Goal: Task Accomplishment & Management: Use online tool/utility

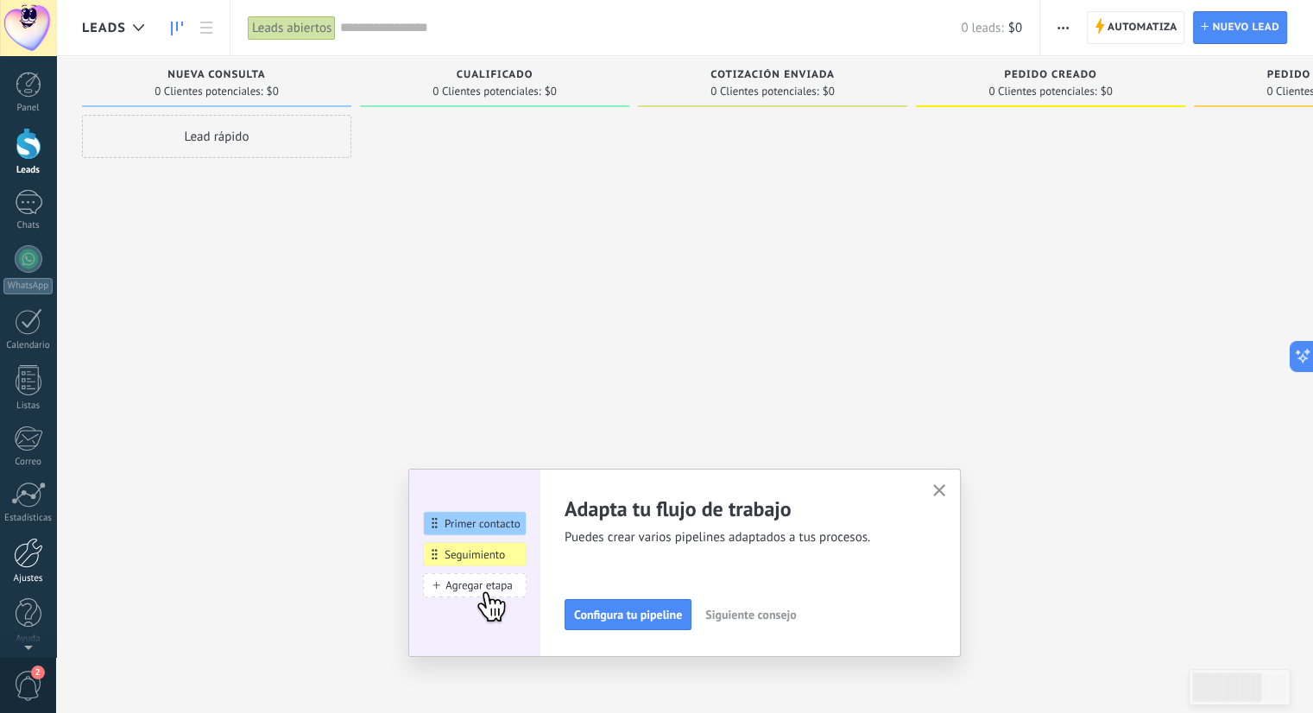
click at [24, 564] on div at bounding box center [28, 553] width 29 height 30
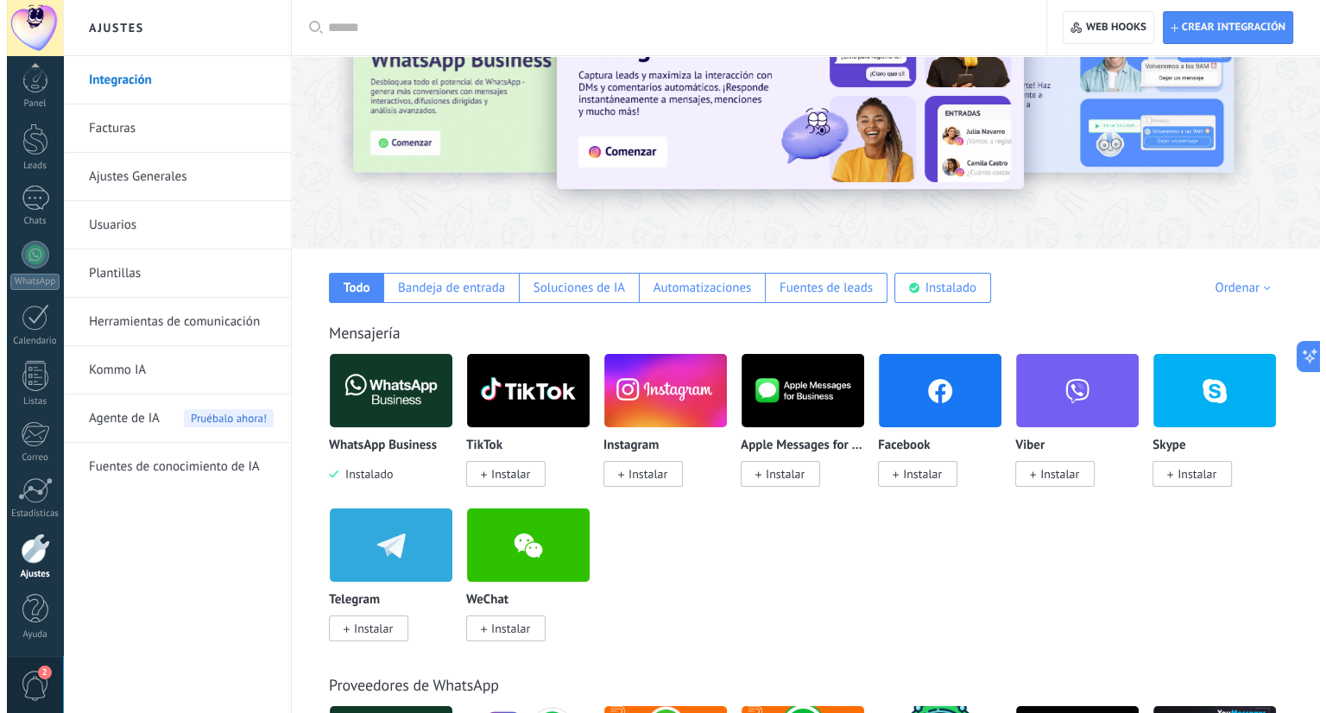
scroll to position [173, 0]
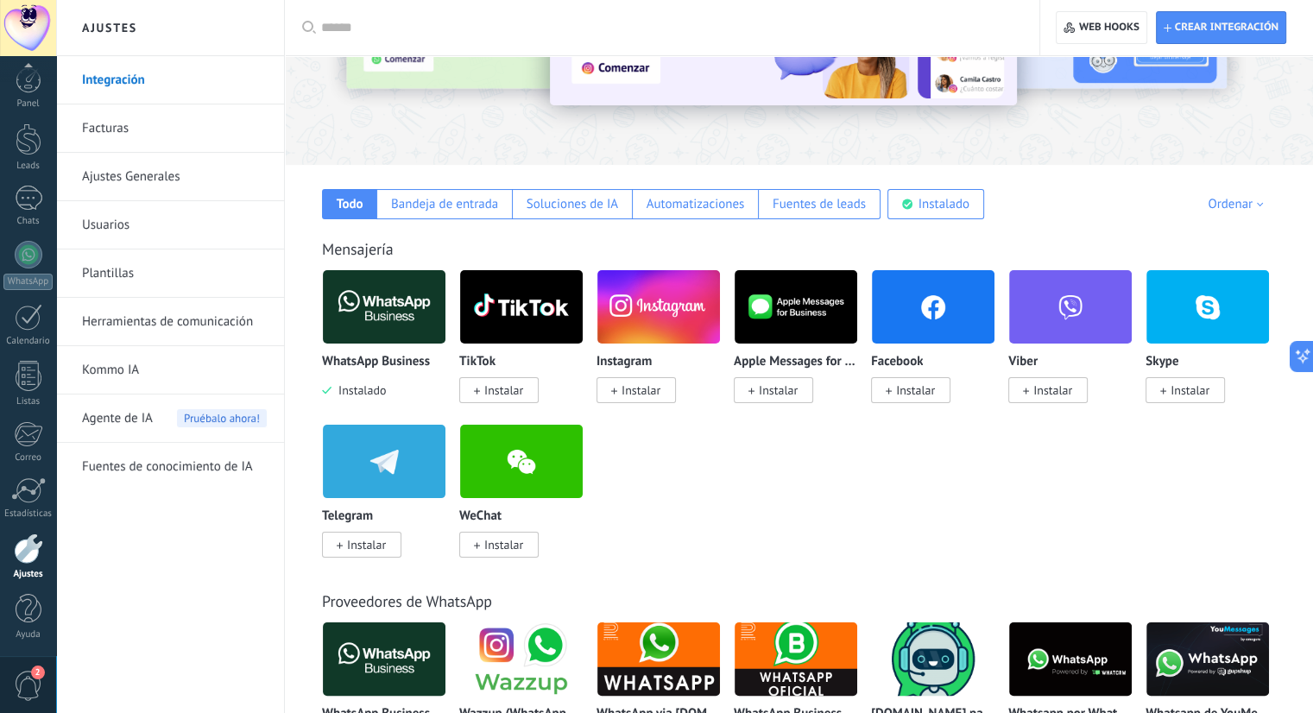
click at [642, 398] on span "Instalar" at bounding box center [641, 391] width 39 height 16
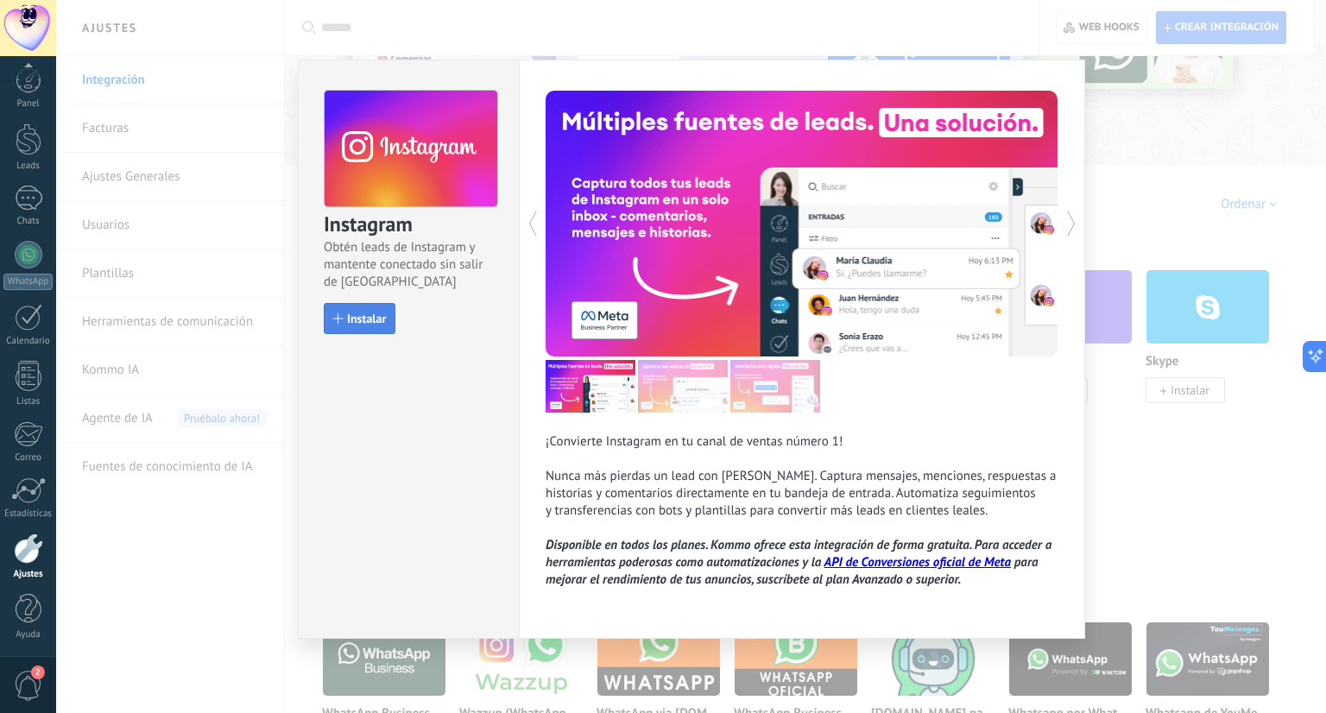
click at [367, 313] on span "Instalar" at bounding box center [366, 319] width 39 height 12
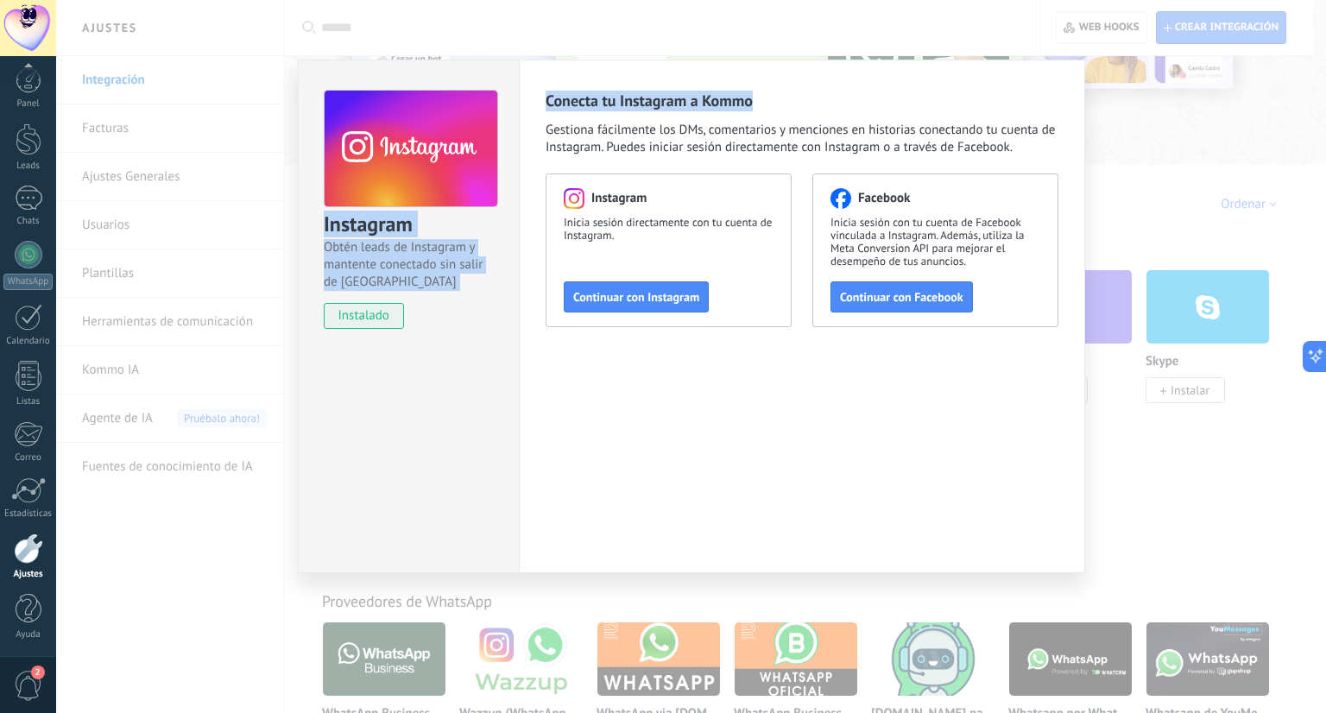
drag, startPoint x: 995, startPoint y: 71, endPoint x: 1240, endPoint y: 206, distance: 280.2
click at [1240, 206] on div "Instagram Obtén leads de Instagram y mantente conectado sin salir de Kommo inst…" at bounding box center [691, 356] width 1270 height 713
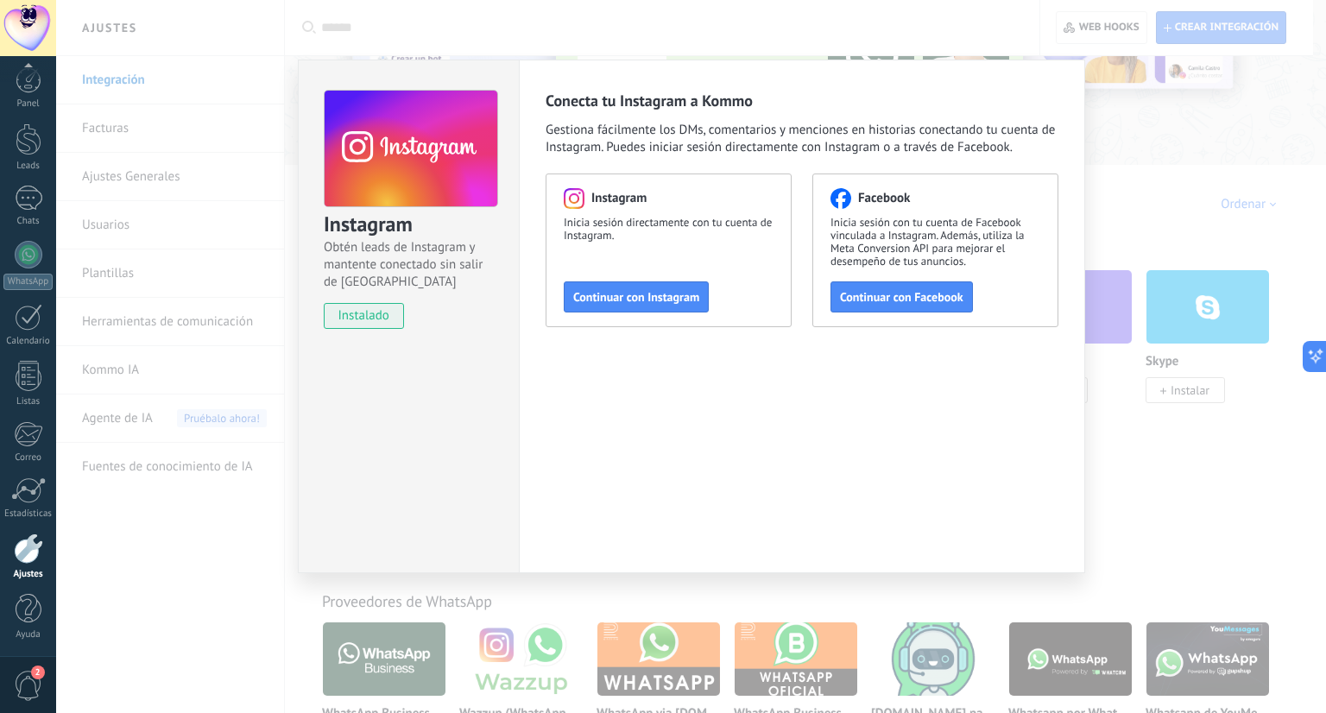
click at [1183, 189] on div "Instagram Obtén leads de Instagram y mantente conectado sin salir de Kommo inst…" at bounding box center [691, 356] width 1270 height 713
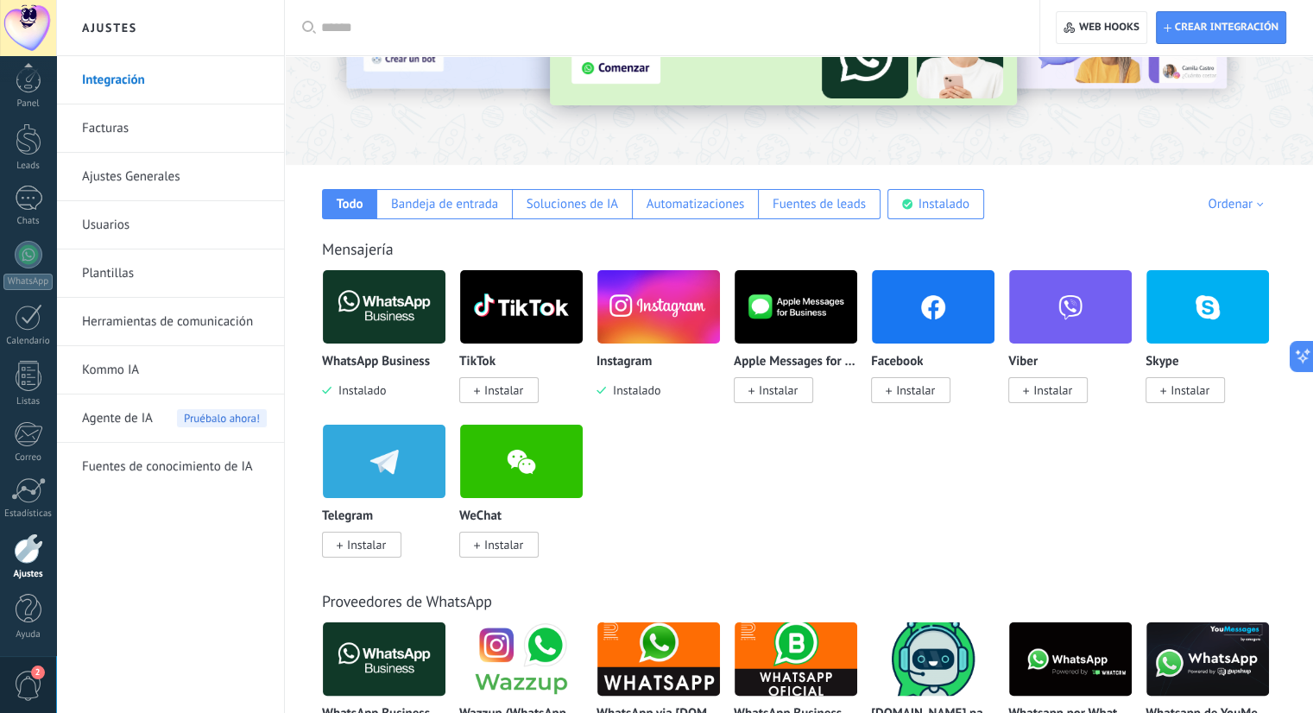
click at [925, 383] on span "Instalar" at bounding box center [915, 391] width 39 height 16
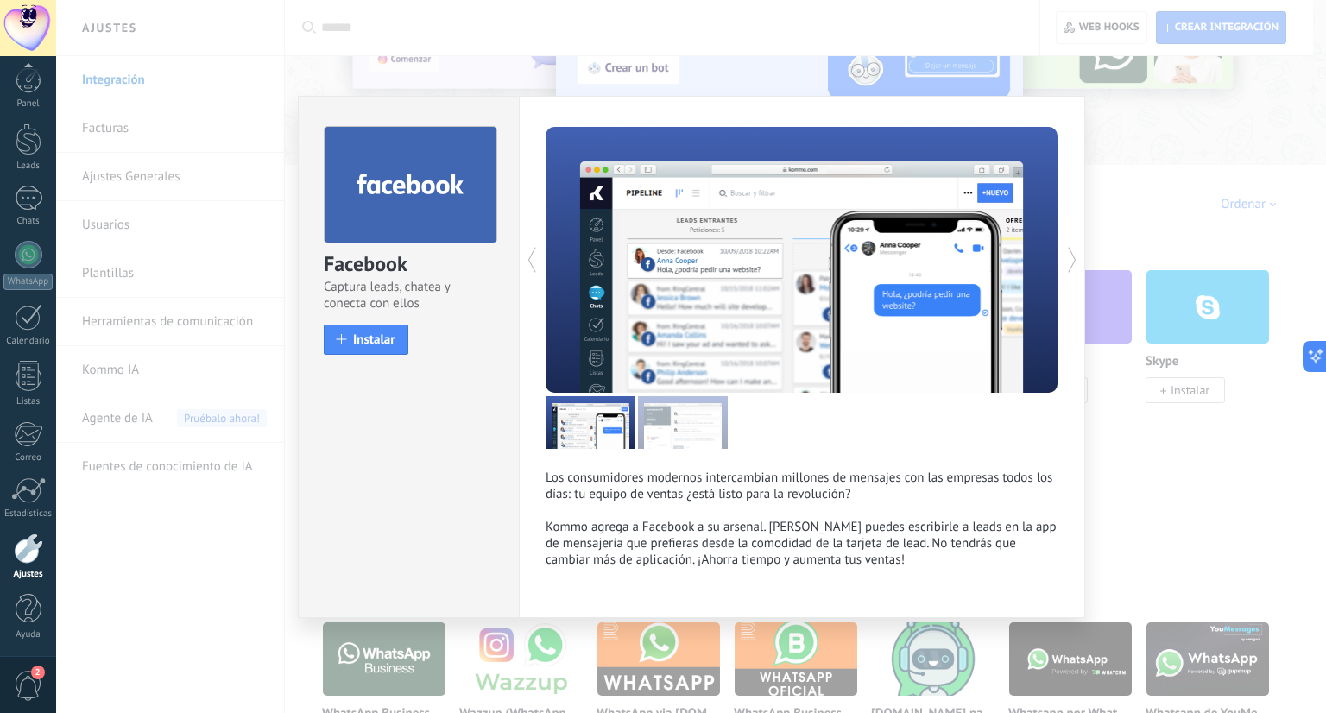
click at [1135, 194] on div "Facebook Captura leads, chatea y conecta con ellos install Instalar Los consumi…" at bounding box center [691, 356] width 1270 height 713
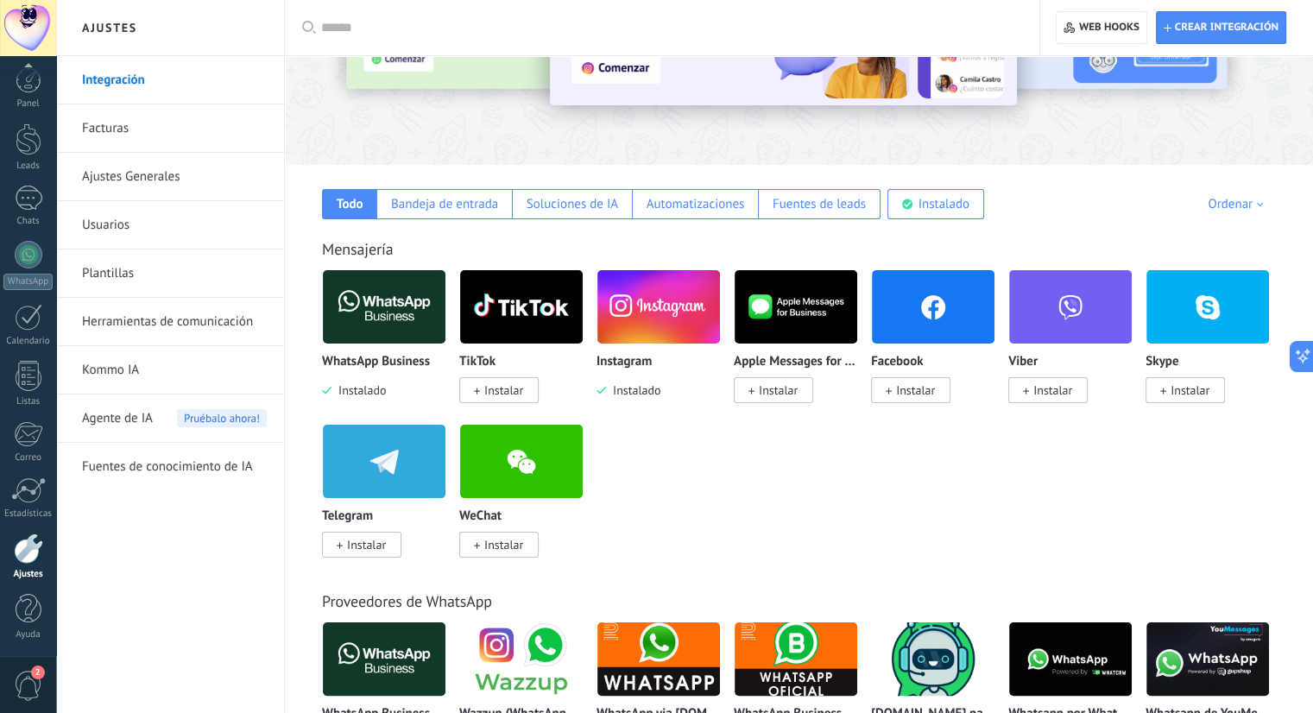
click at [883, 394] on span "Instalar" at bounding box center [910, 390] width 79 height 26
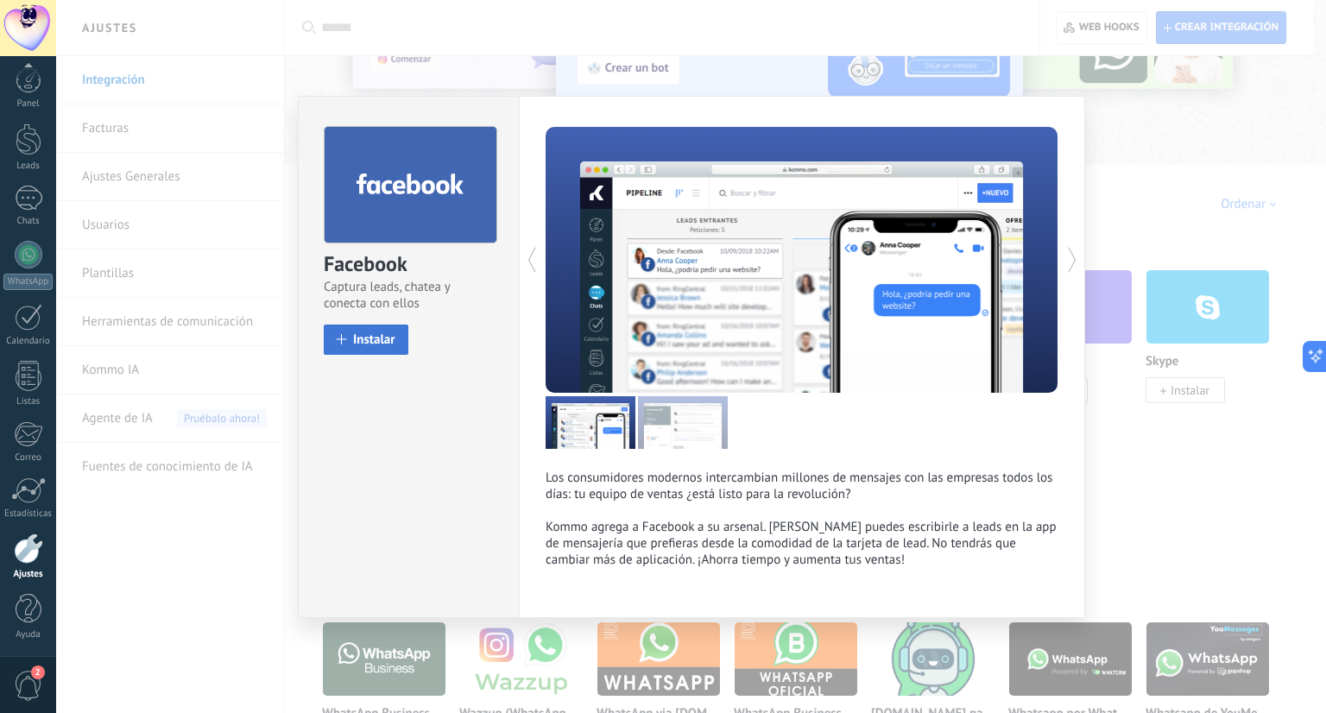
click at [388, 342] on span "Instalar" at bounding box center [374, 339] width 42 height 13
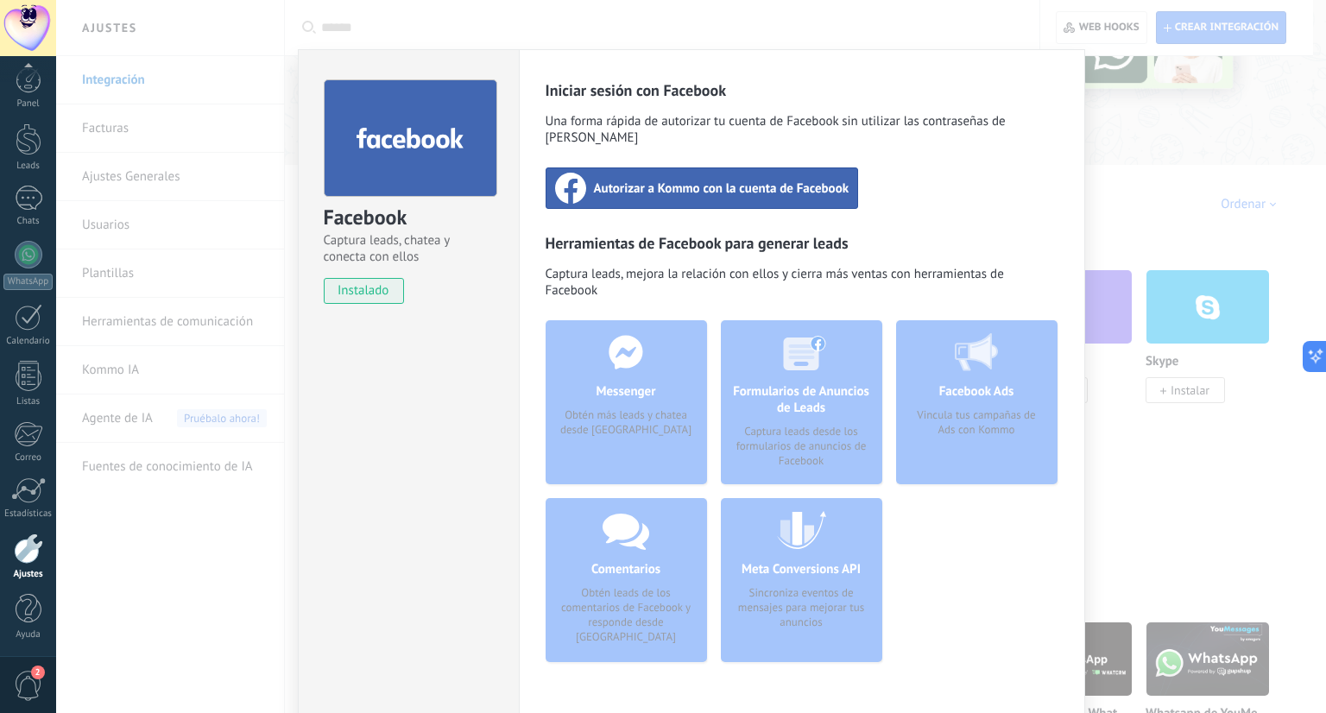
scroll to position [0, 0]
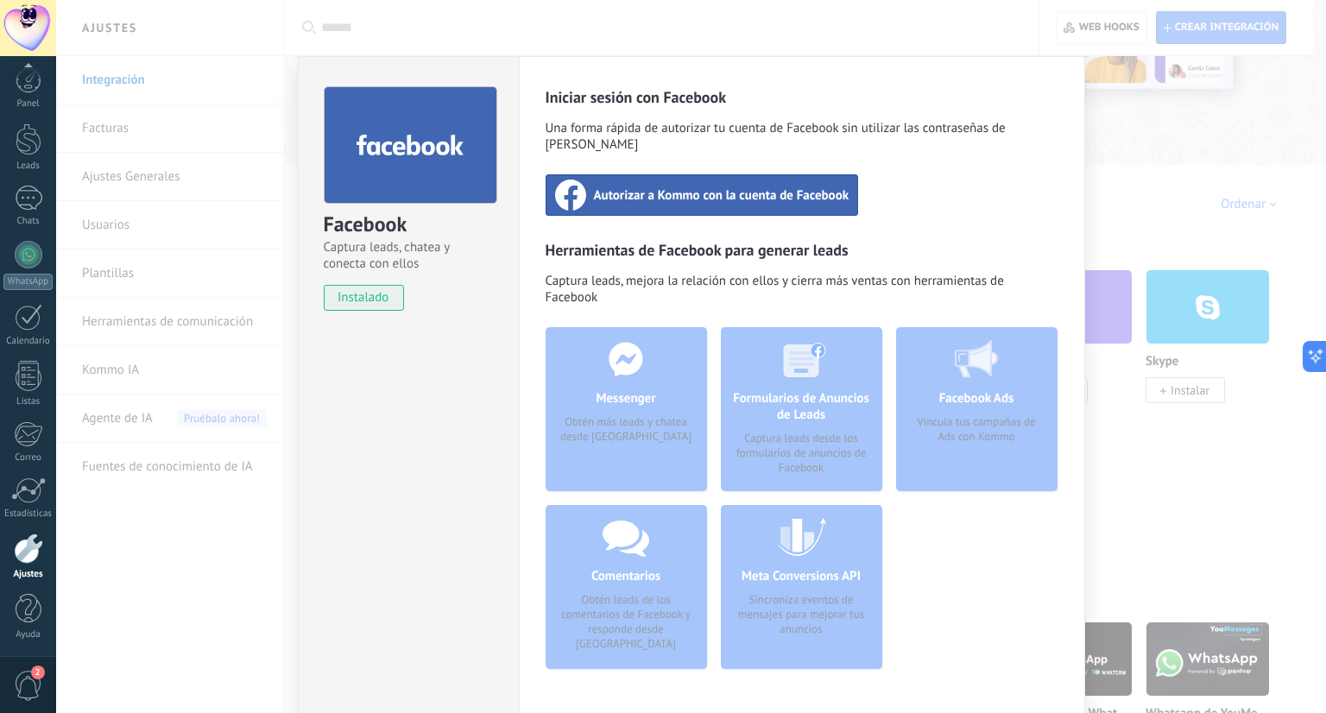
click at [694, 188] on div "Autorizar a Kommo con la cuenta de Facebook" at bounding box center [702, 194] width 313 height 41
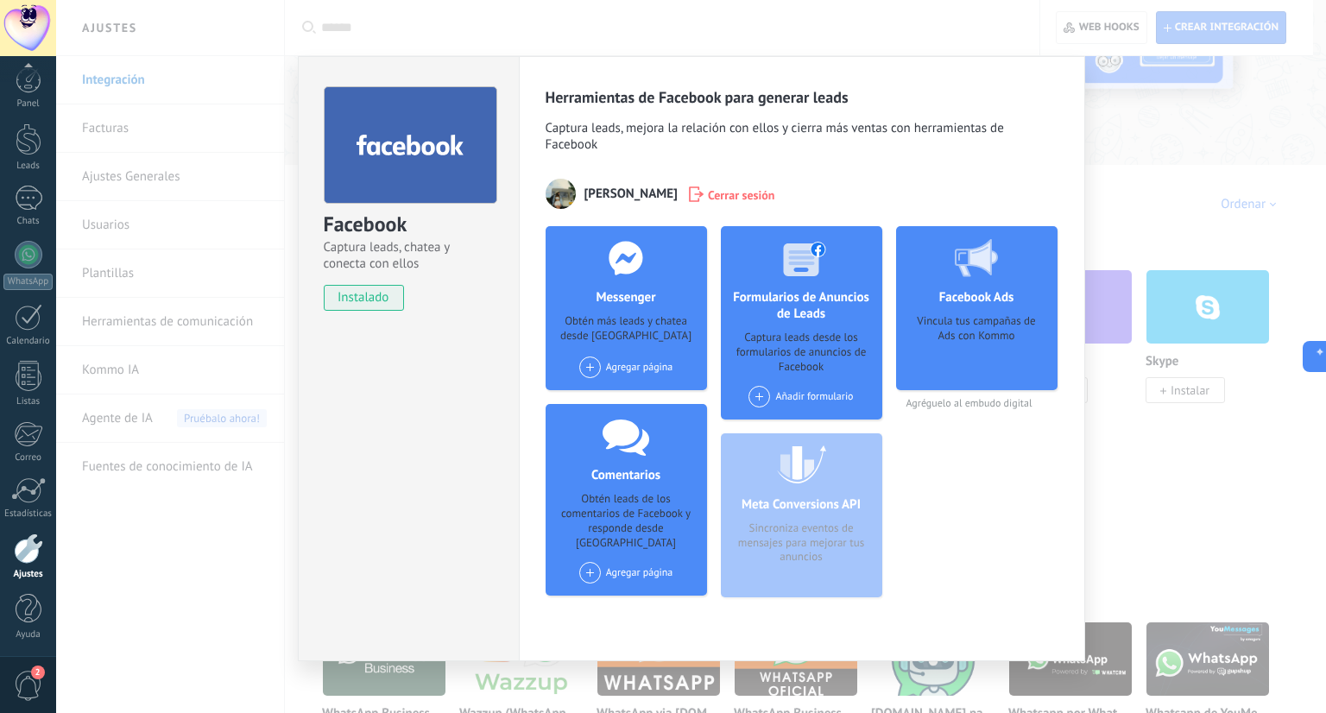
click at [1237, 198] on div "Facebook Captura leads, chatea y conecta con ellos instalado Desinstalar Herram…" at bounding box center [691, 356] width 1270 height 713
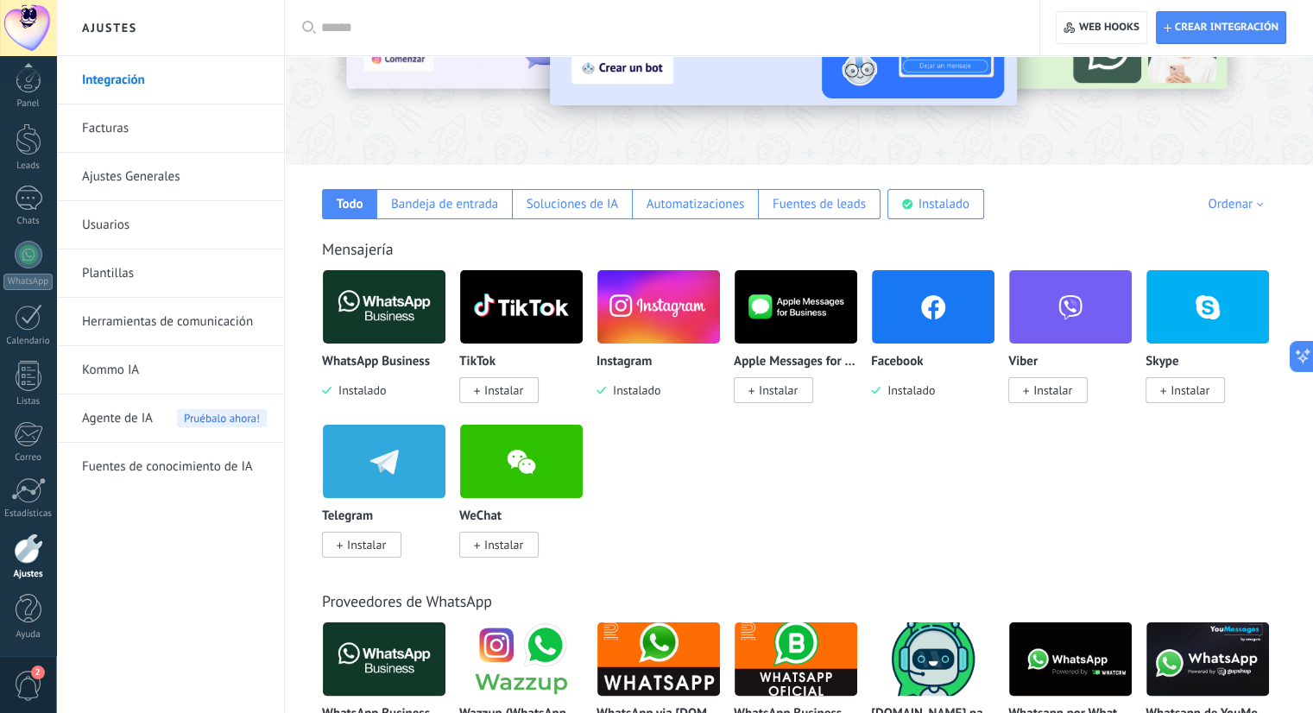
click at [368, 312] on img at bounding box center [384, 307] width 123 height 84
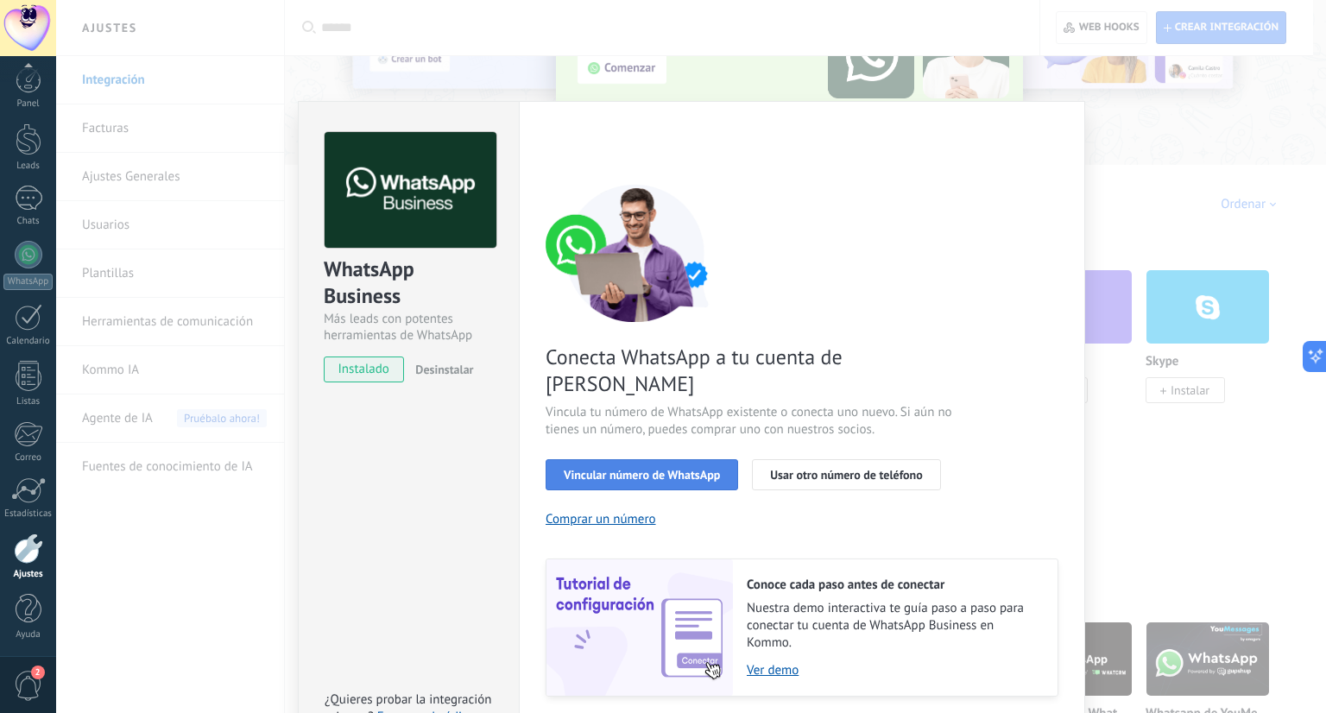
click at [630, 469] on span "Vincular número de WhatsApp" at bounding box center [642, 475] width 156 height 12
